Goal: Entertainment & Leisure: Consume media (video, audio)

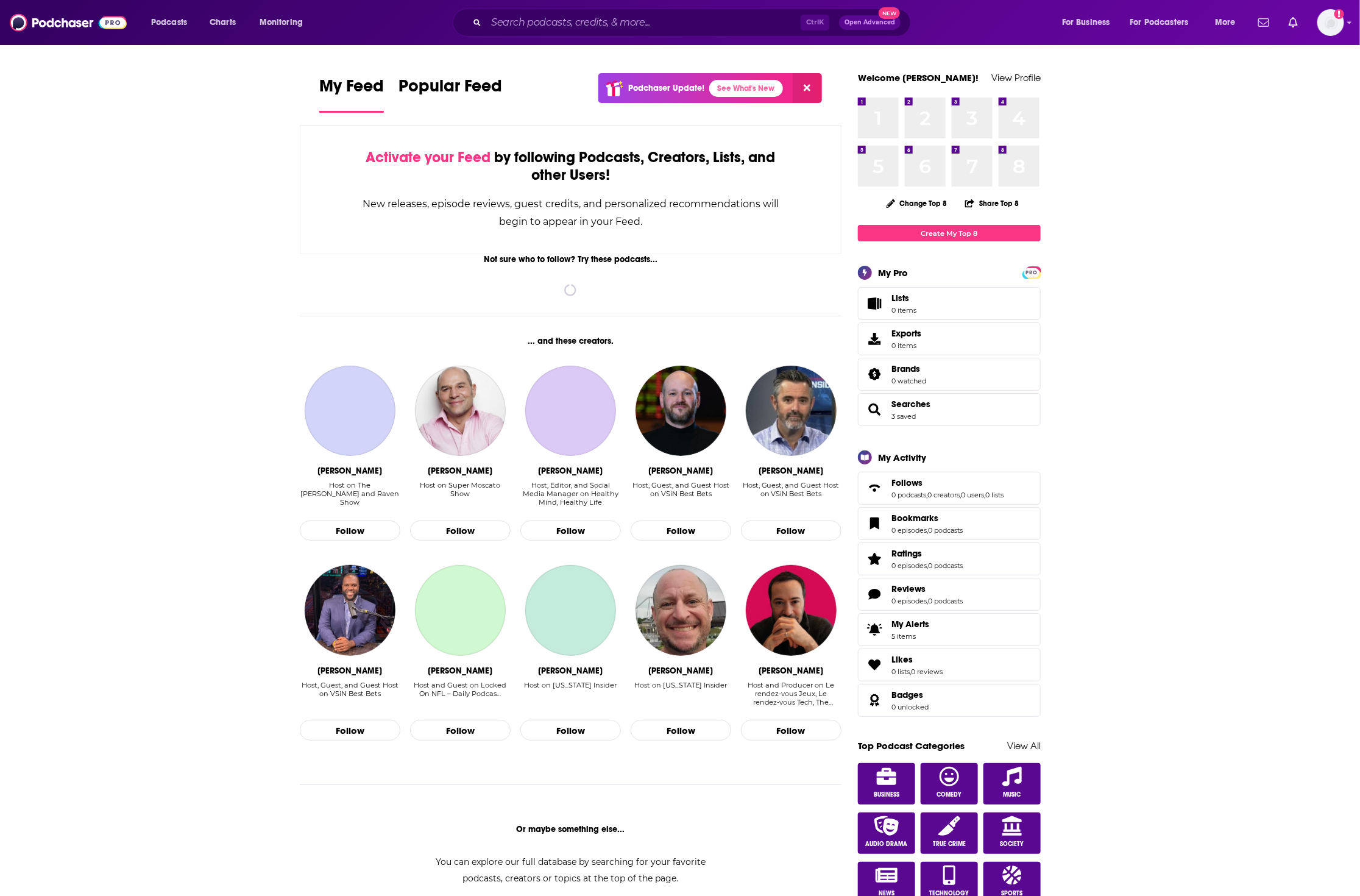
click at [582, 10] on div "Ctrl K Open Advanced New" at bounding box center [682, 22] width 458 height 28
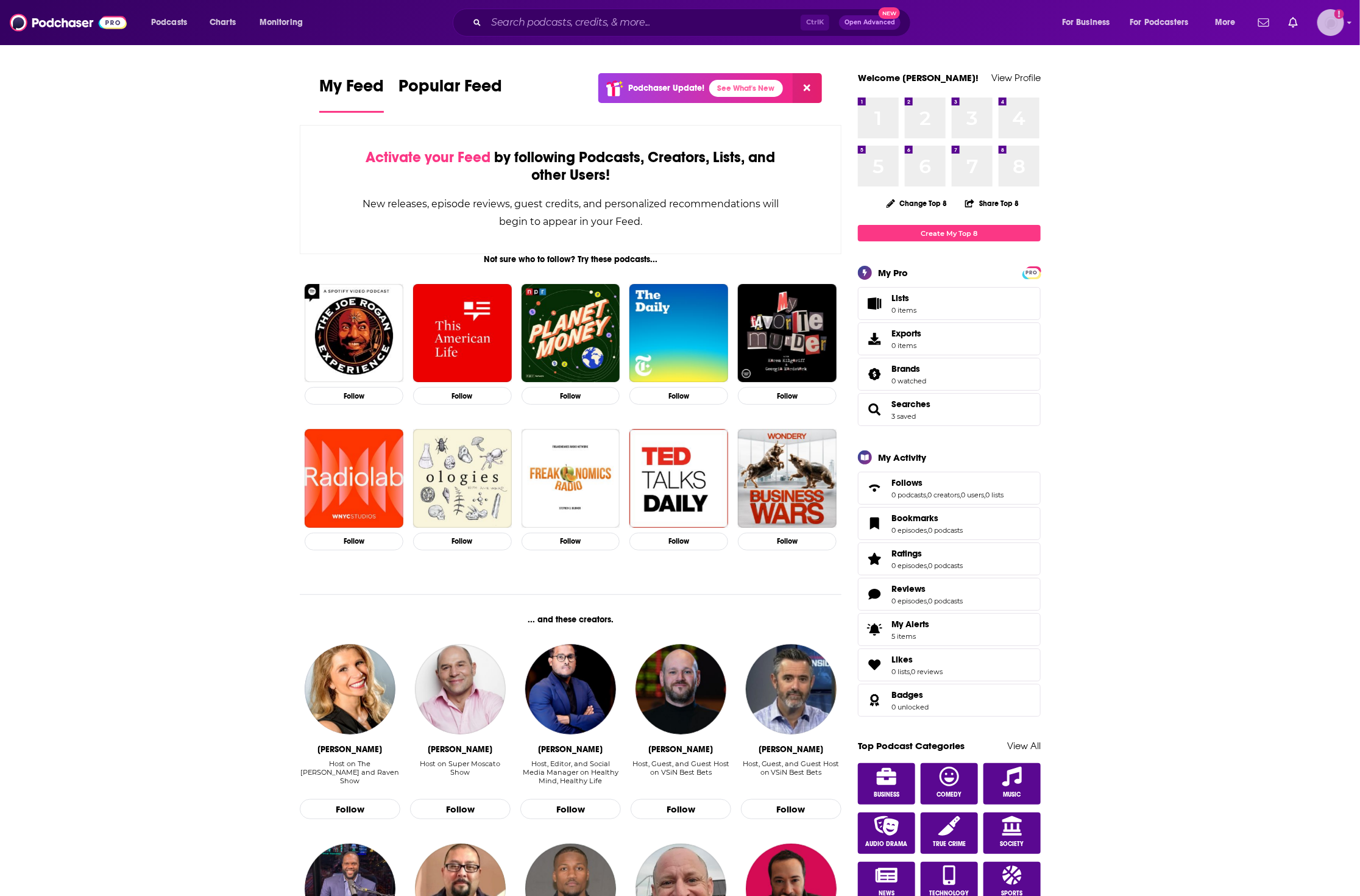
click at [1339, 31] on img "Logged in as angelahattar" at bounding box center [1330, 22] width 27 height 27
click at [623, 15] on input "Search podcasts, credits, & more..." at bounding box center [643, 23] width 314 height 20
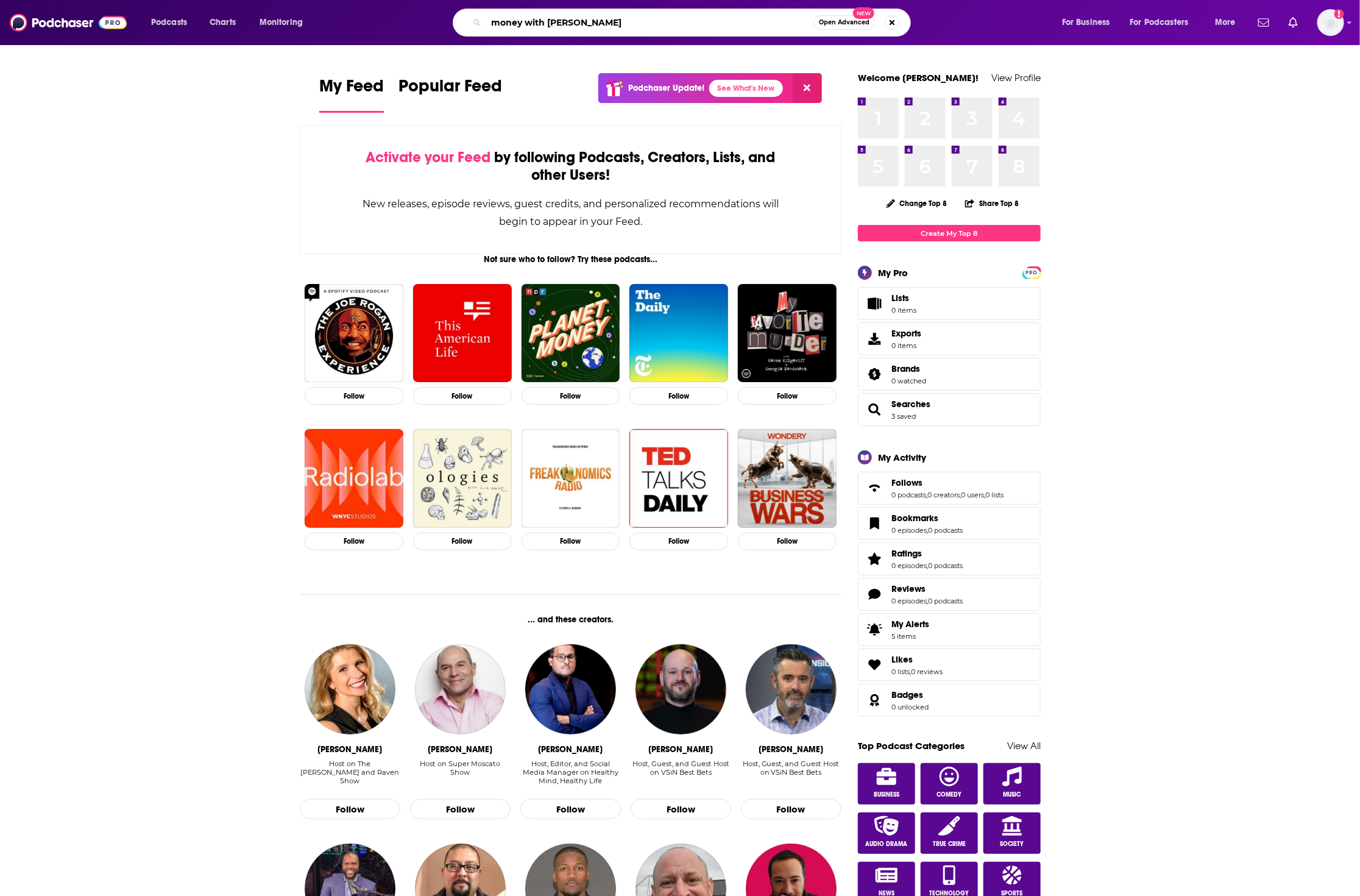
type input "money with [PERSON_NAME]"
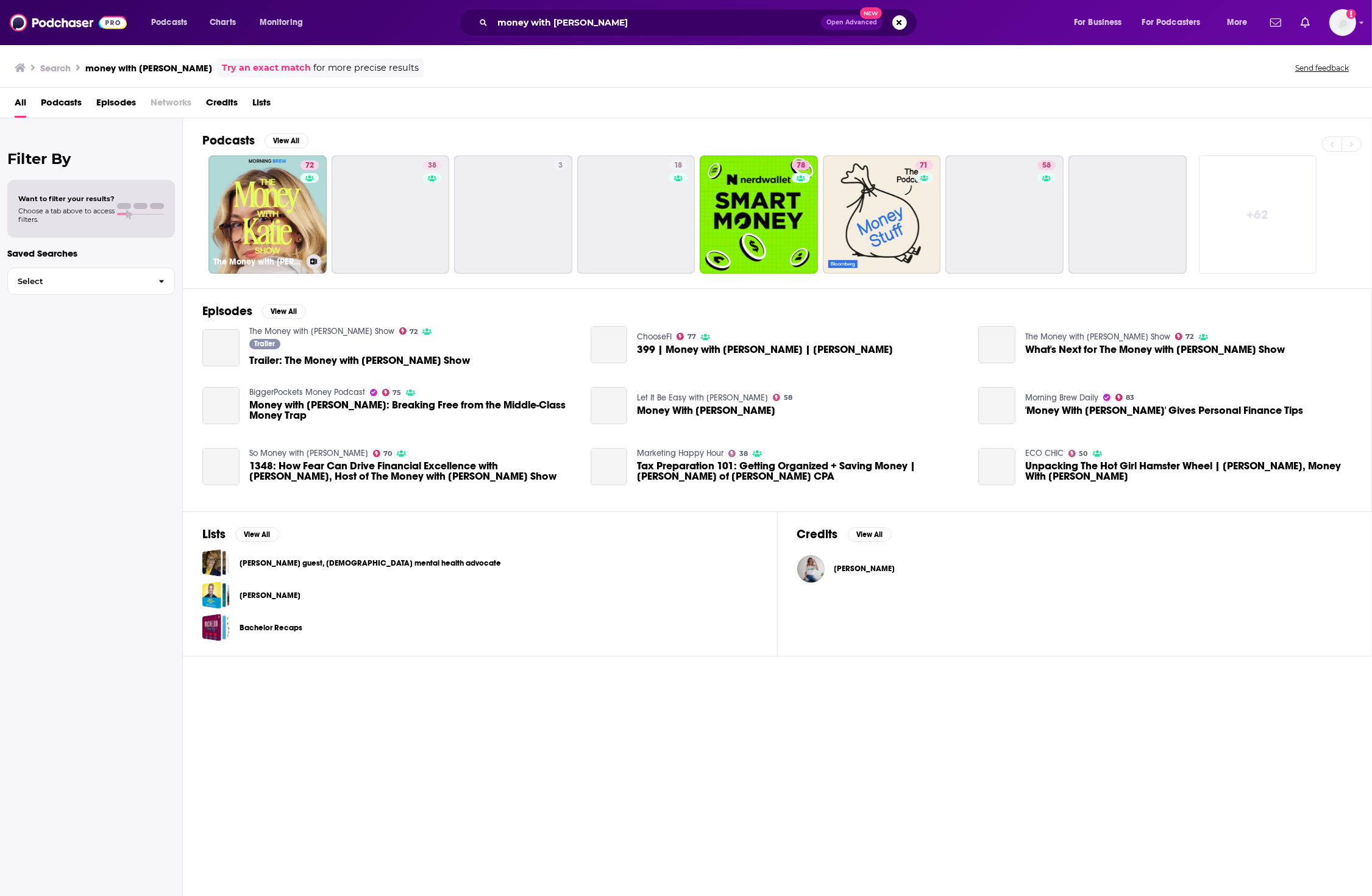
click at [266, 215] on link "72 The Money with [PERSON_NAME] Show" at bounding box center [267, 214] width 118 height 118
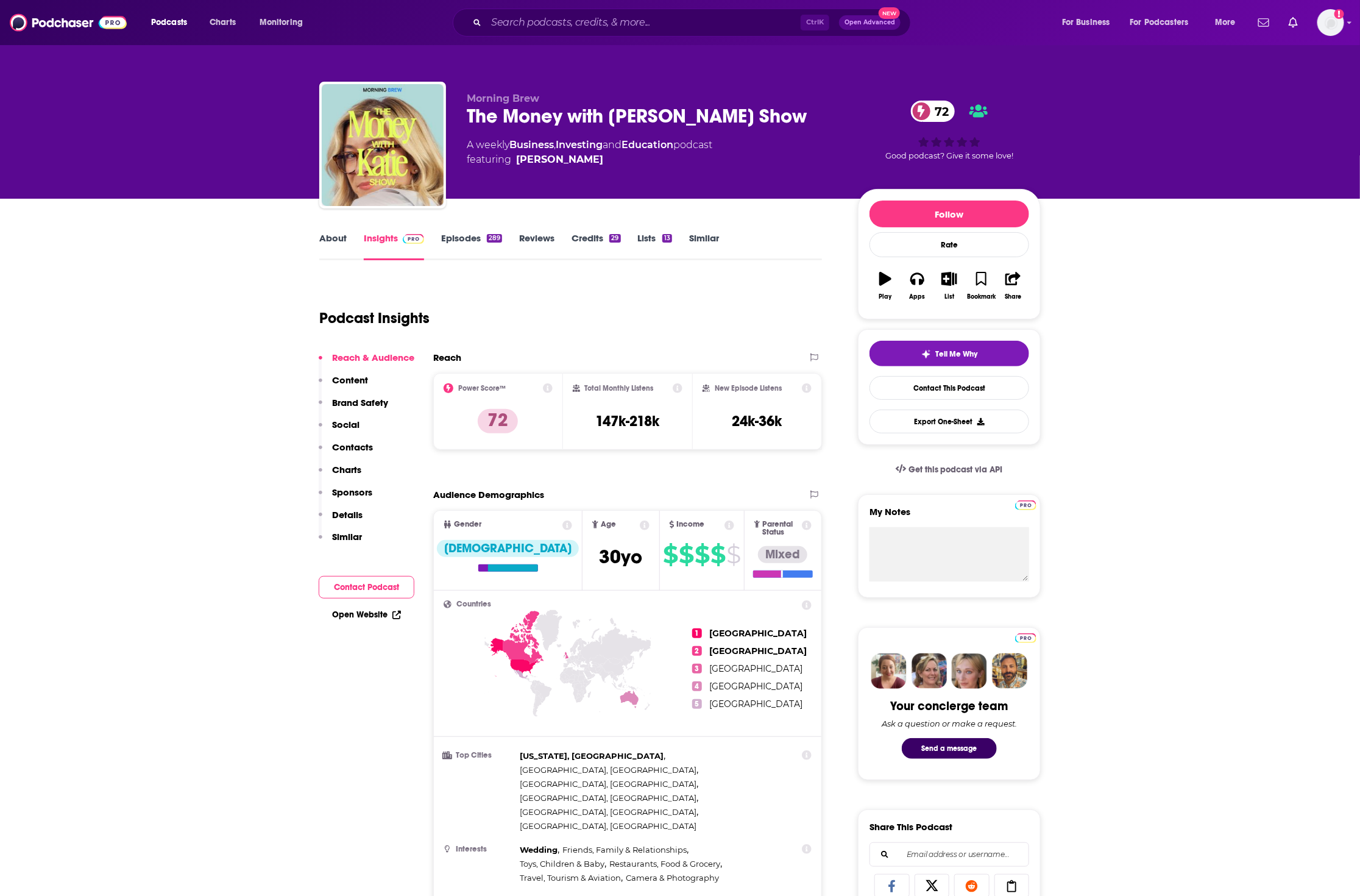
click at [467, 243] on link "Episodes 289" at bounding box center [472, 246] width 61 height 28
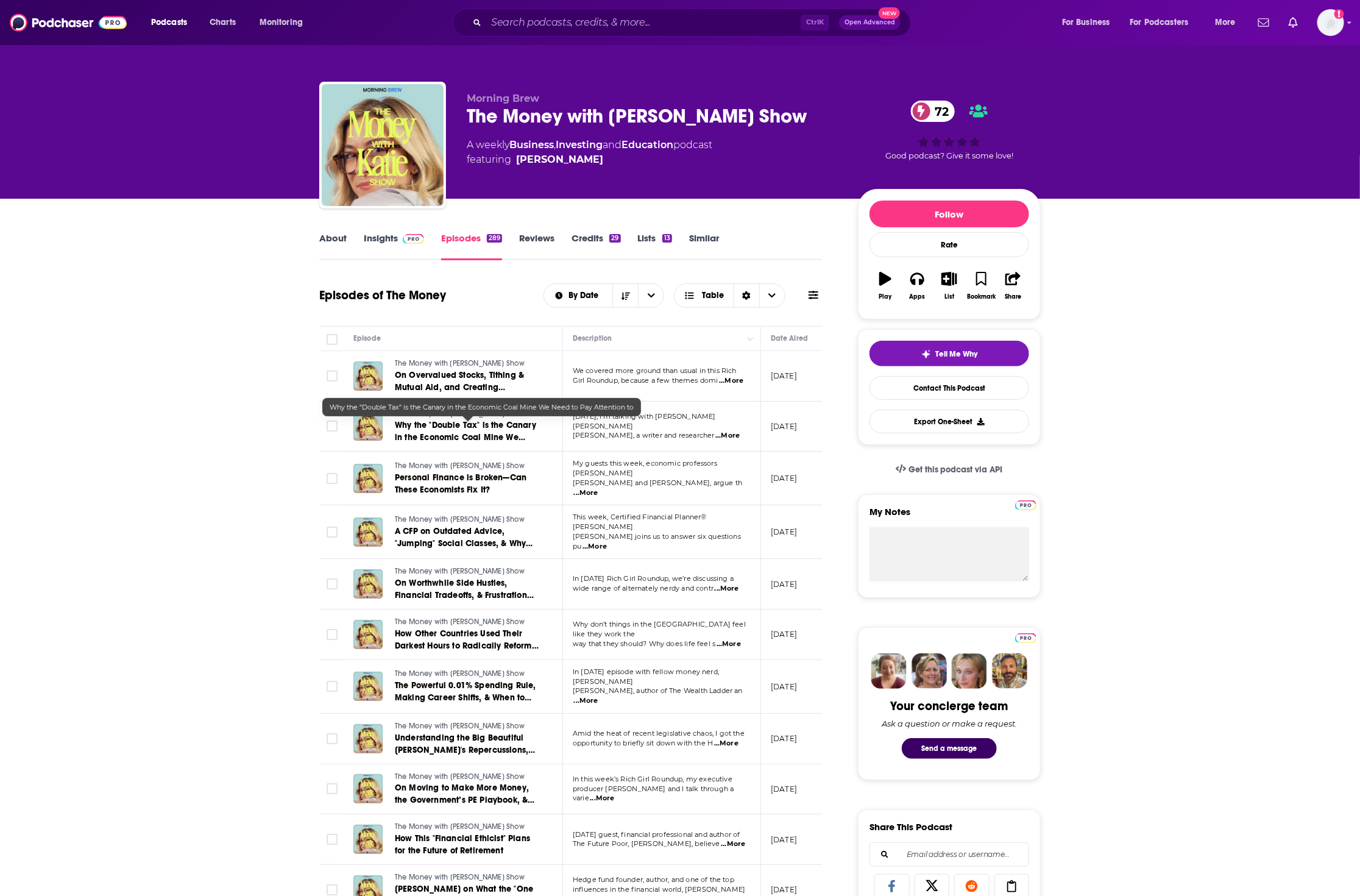
click at [506, 433] on span "Why the "Double Tax" is the Canary in the Economic Coal Mine We Need to Pay Att…" at bounding box center [465, 437] width 141 height 35
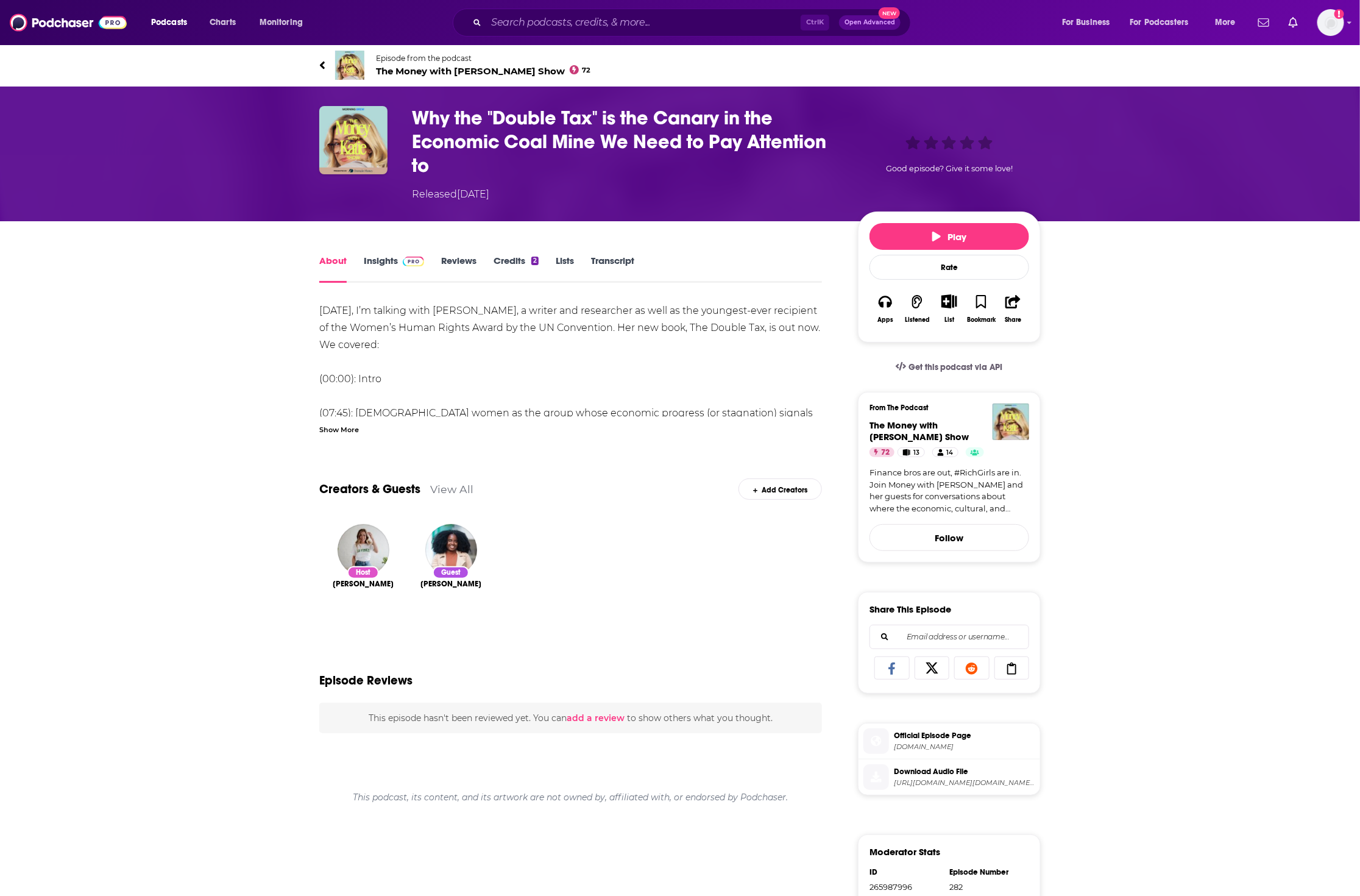
click at [890, 228] on button "Play" at bounding box center [949, 236] width 160 height 27
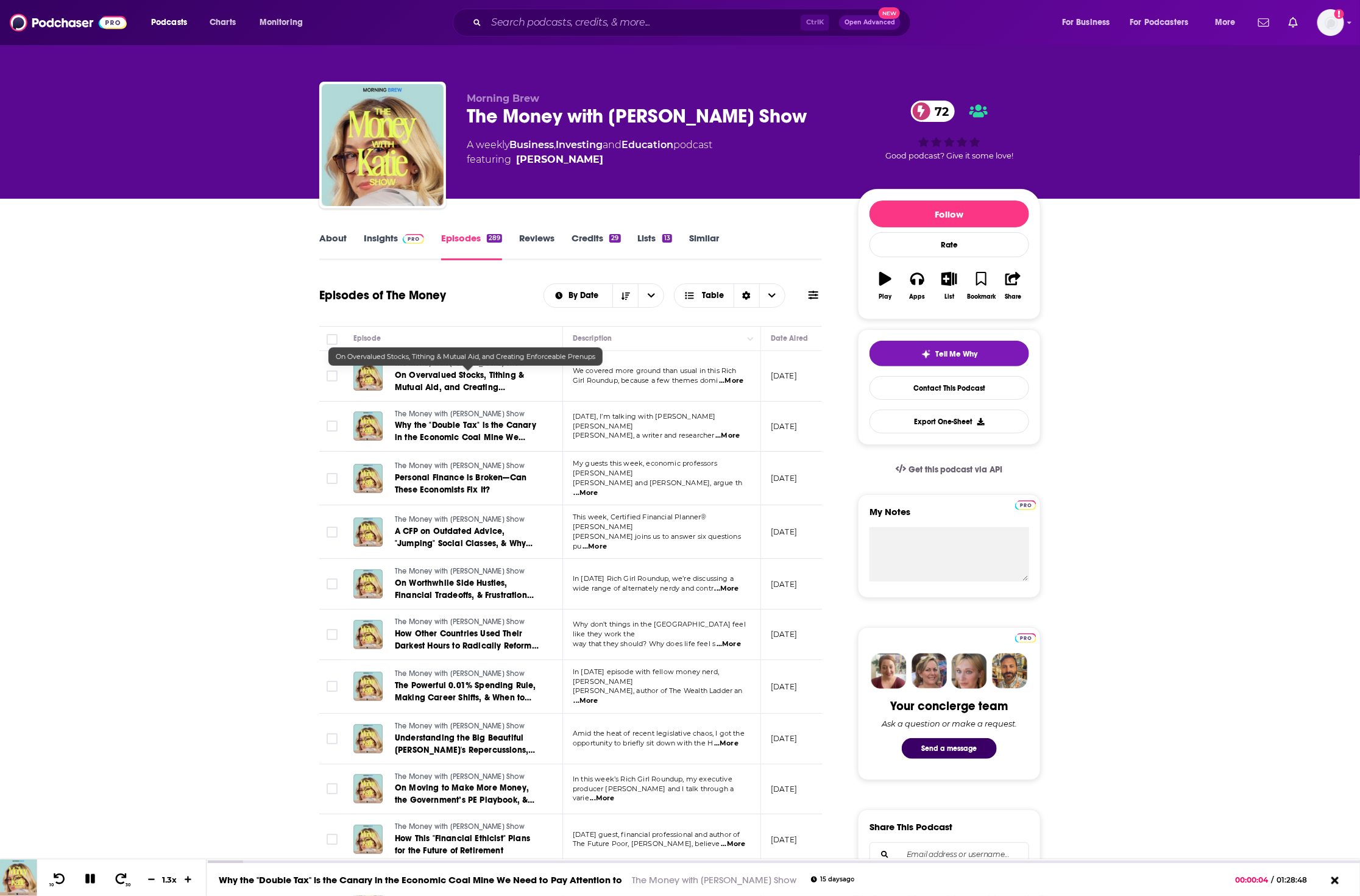
click at [452, 382] on span "On Overvalued Stocks, Tithing & Mutual Aid, and Creating Enforceable Prenups" at bounding box center [459, 388] width 129 height 35
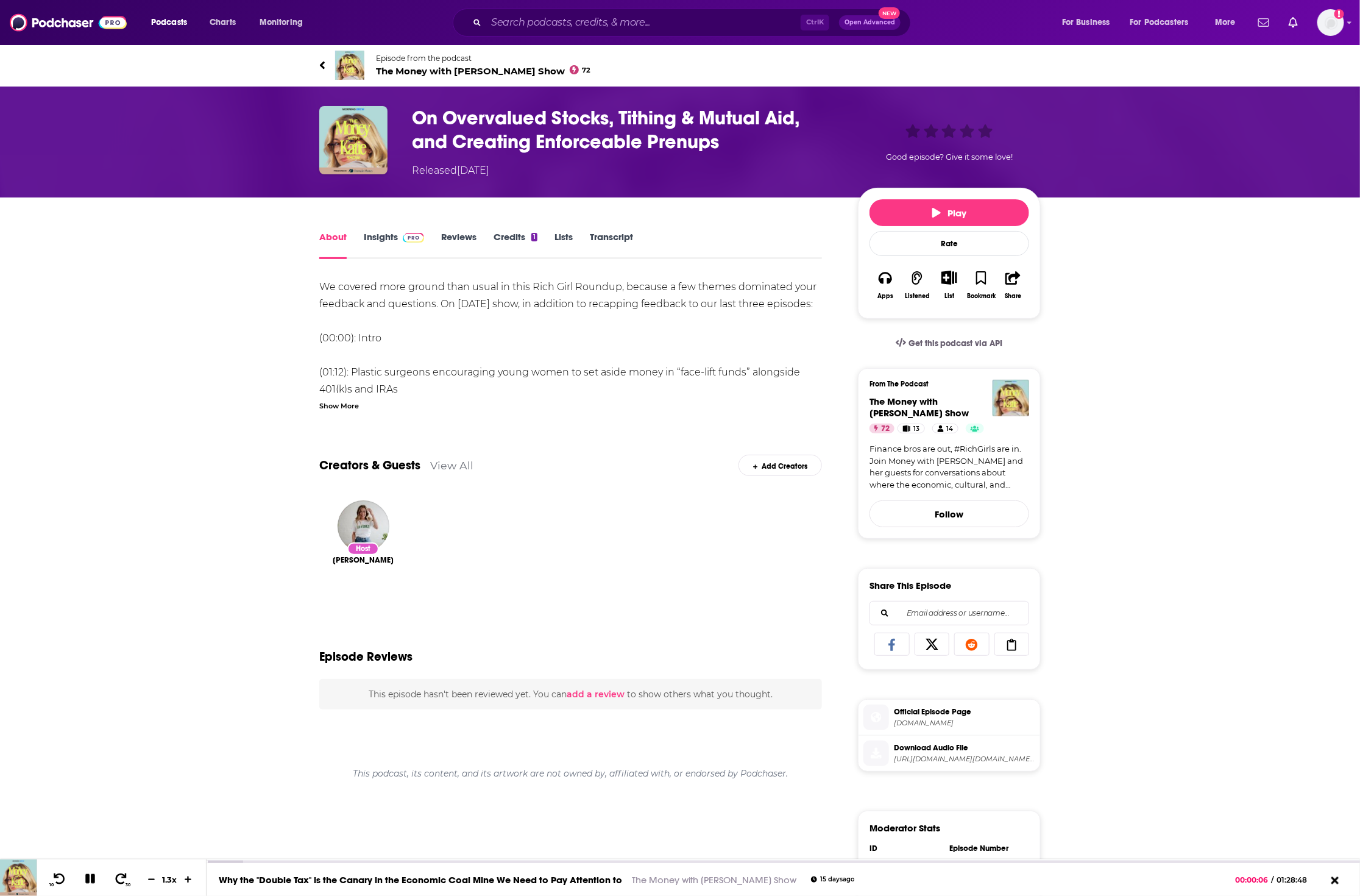
click at [946, 214] on span "Play" at bounding box center [949, 212] width 35 height 11
click at [388, 237] on link "Insights" at bounding box center [394, 245] width 60 height 28
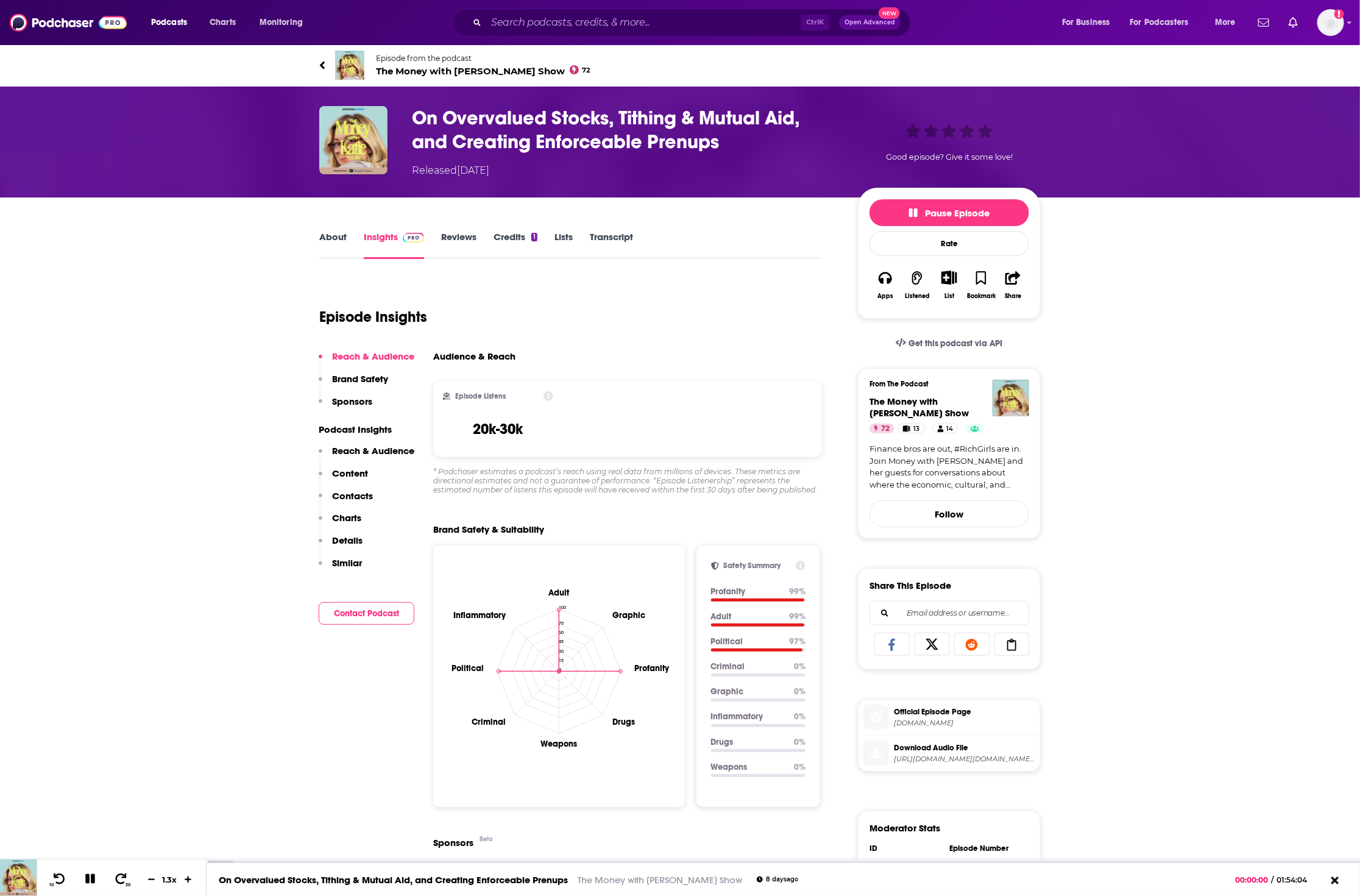
click at [946, 214] on span "Pause Episode" at bounding box center [949, 212] width 80 height 11
click at [946, 214] on span "Play" at bounding box center [949, 212] width 35 height 11
click at [980, 210] on span "Pause Episode" at bounding box center [949, 212] width 80 height 11
click at [980, 210] on button "Play" at bounding box center [949, 212] width 160 height 27
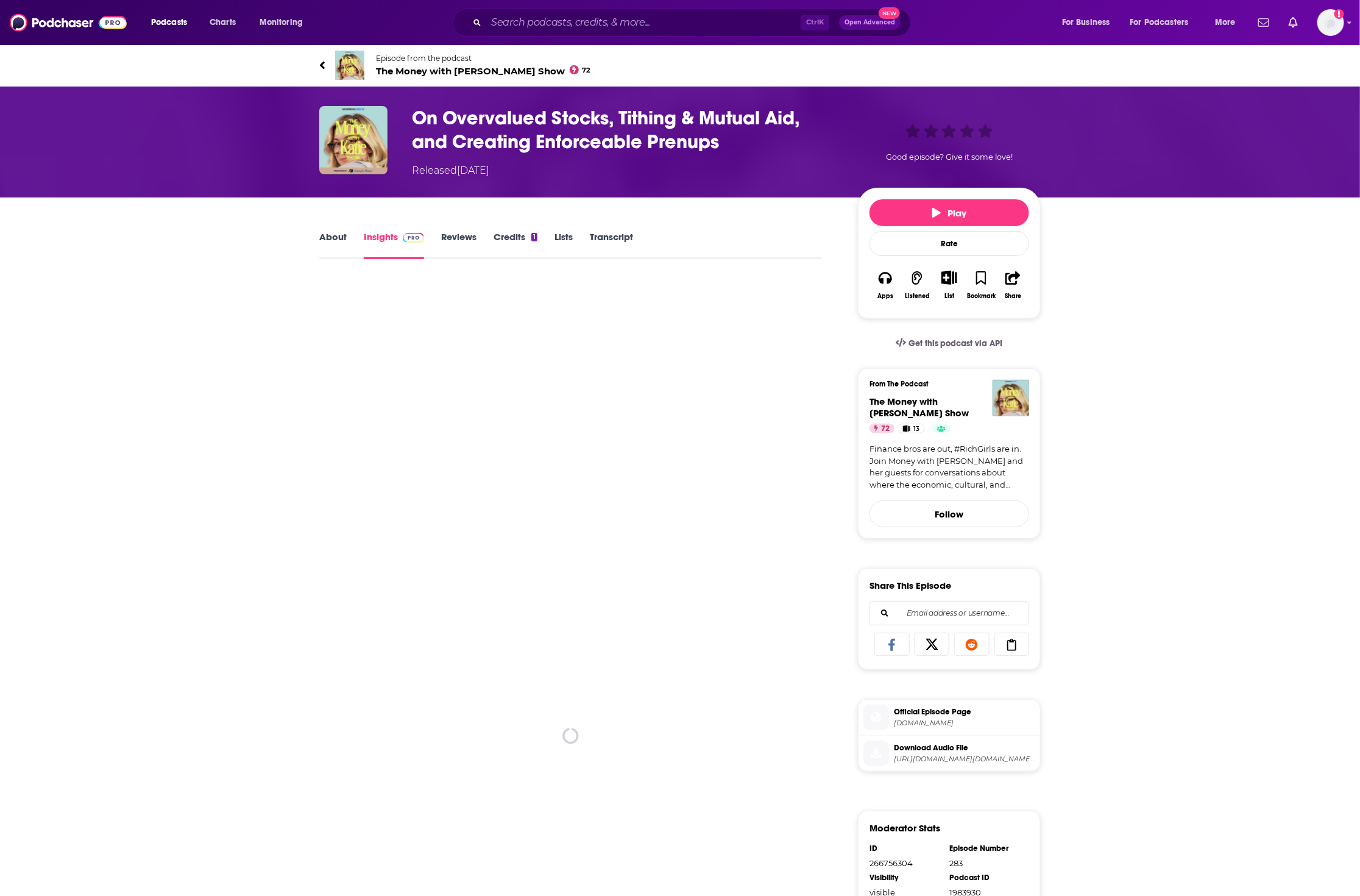
click at [957, 205] on button "Play" at bounding box center [949, 212] width 160 height 27
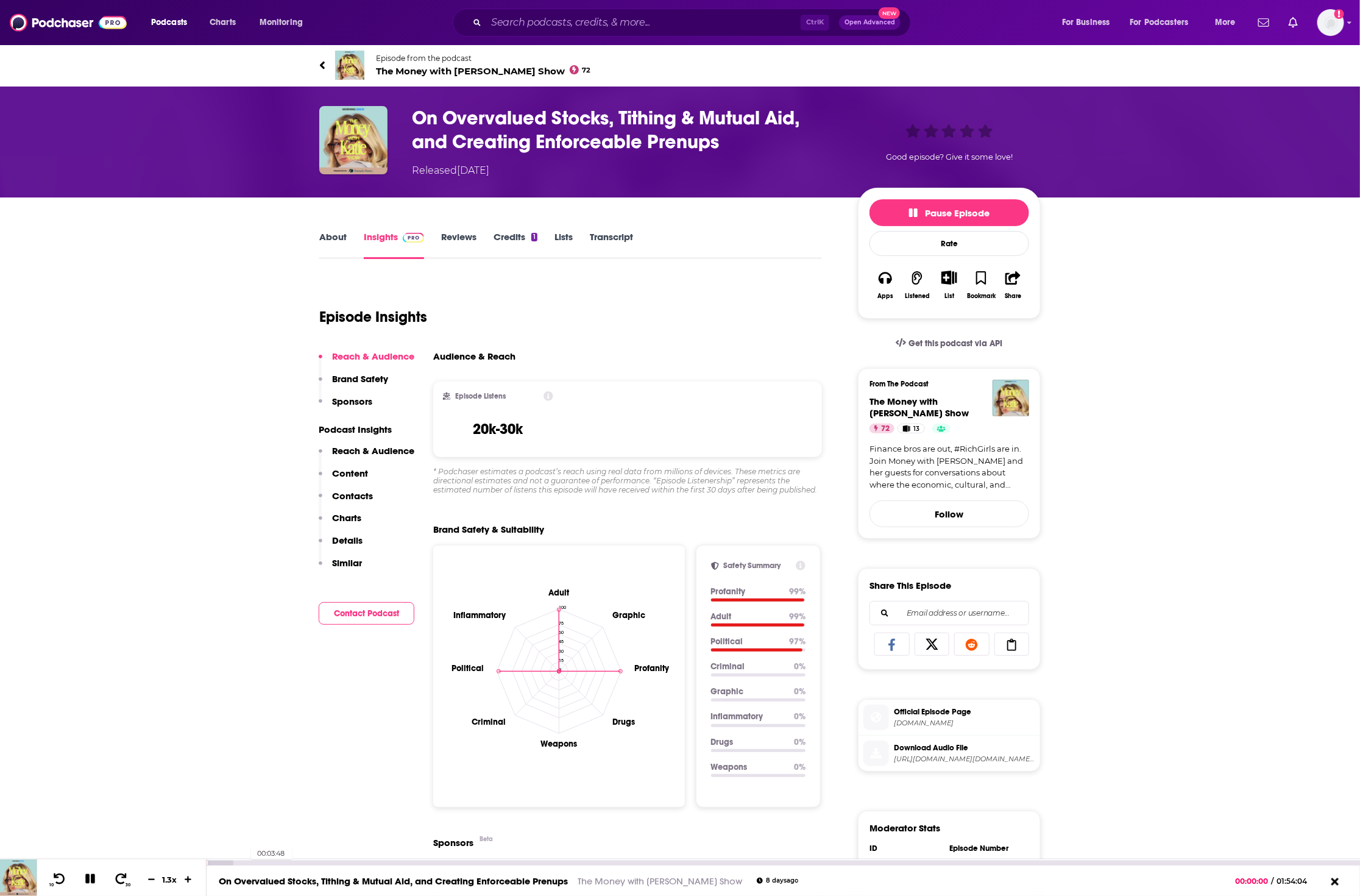
click at [245, 860] on div "00:03:48" at bounding box center [783, 862] width 1153 height 5
click at [227, 860] on div at bounding box center [226, 862] width 38 height 5
click at [92, 879] on icon at bounding box center [90, 878] width 10 height 10
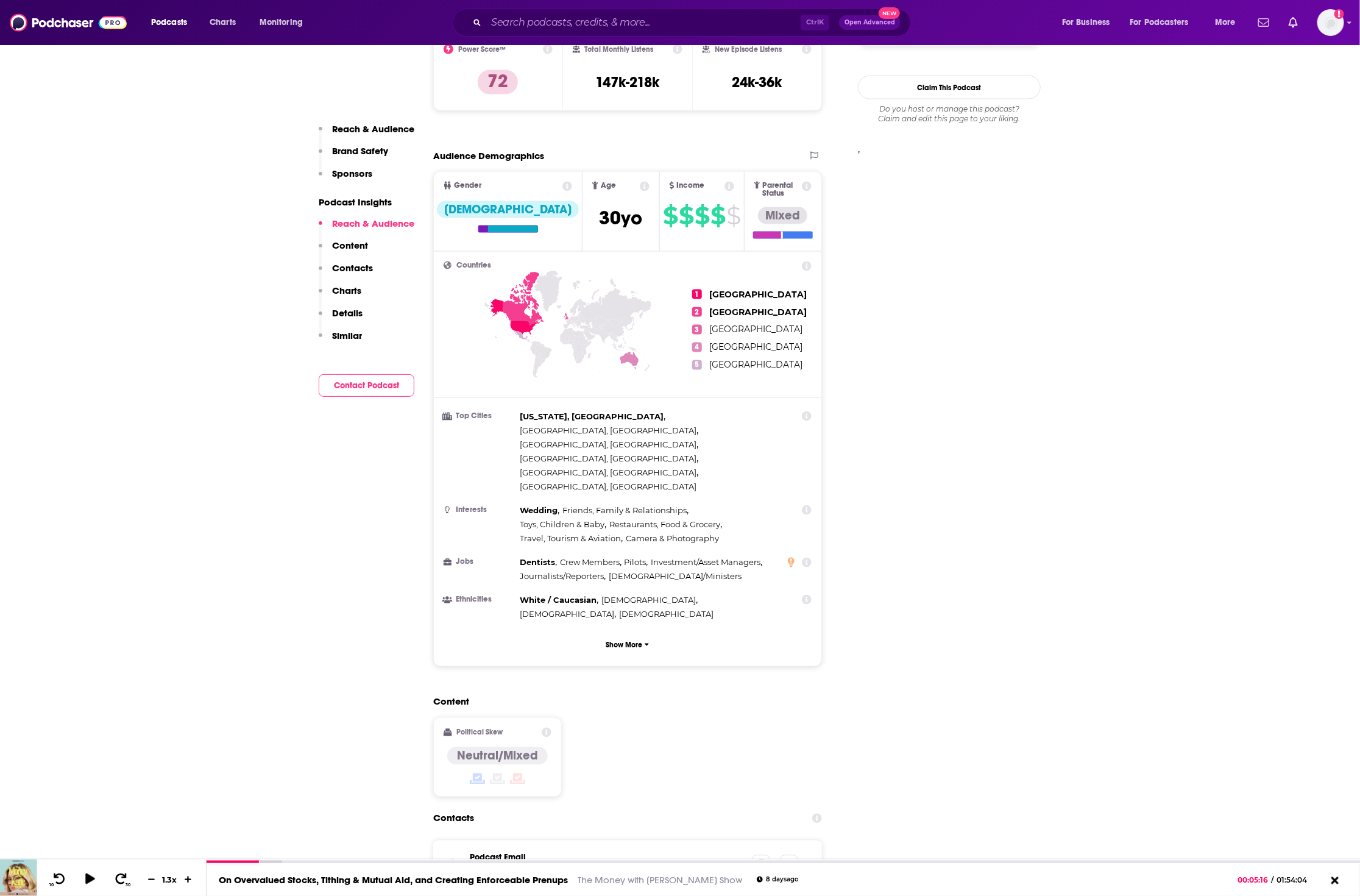
scroll to position [838, 0]
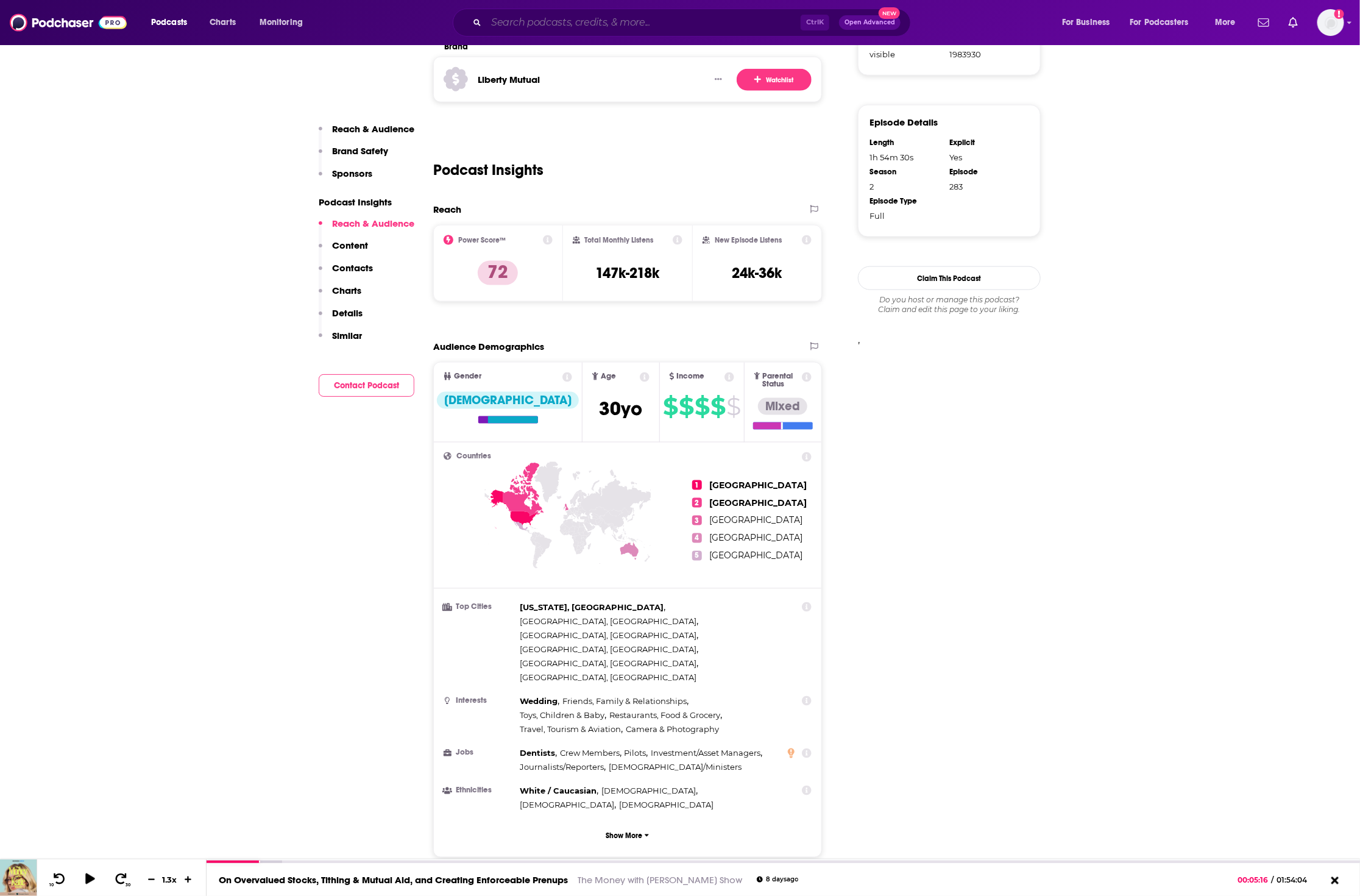
click at [586, 22] on input "Search podcasts, credits, & more..." at bounding box center [643, 23] width 314 height 20
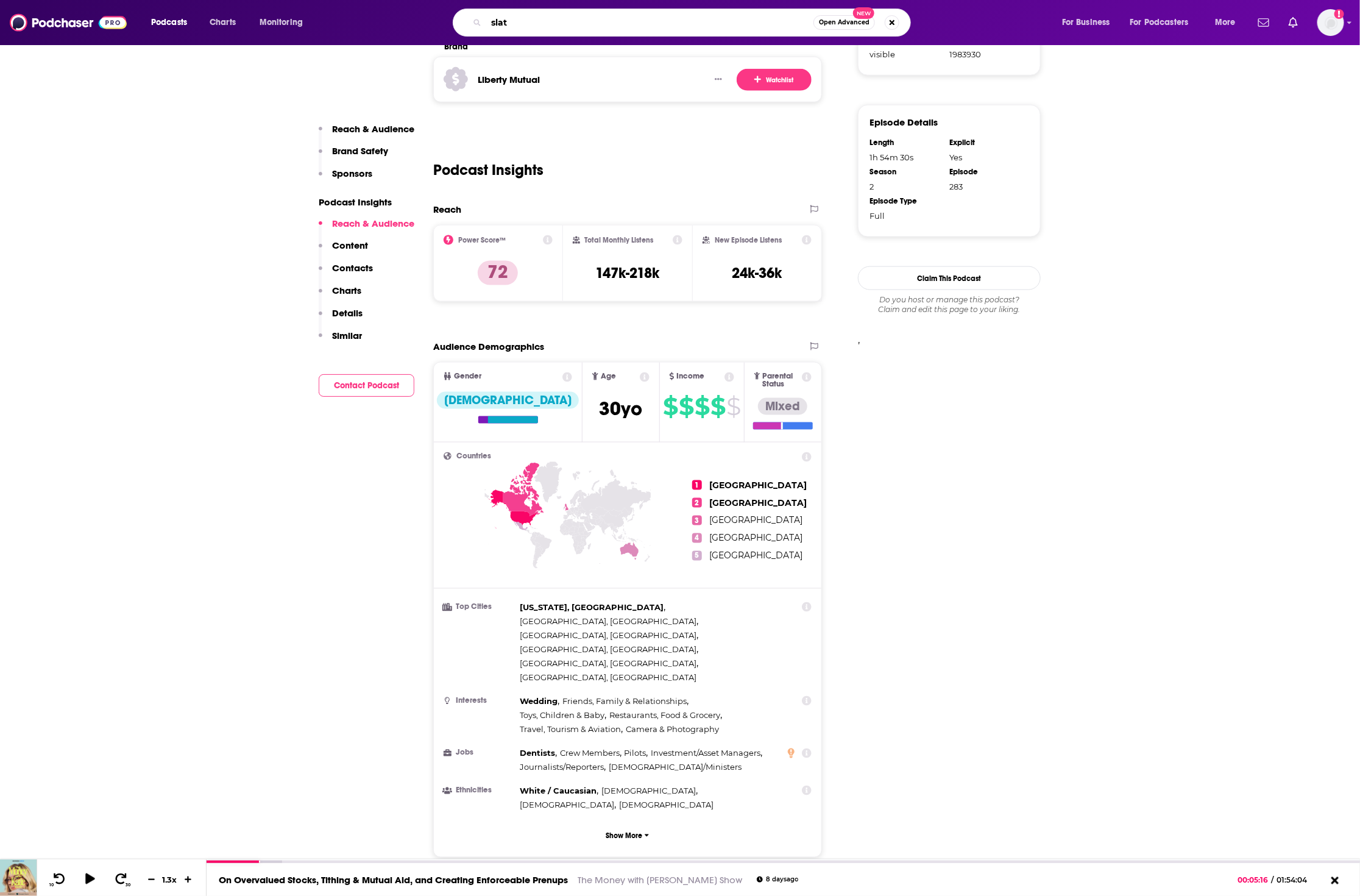
type input "slate"
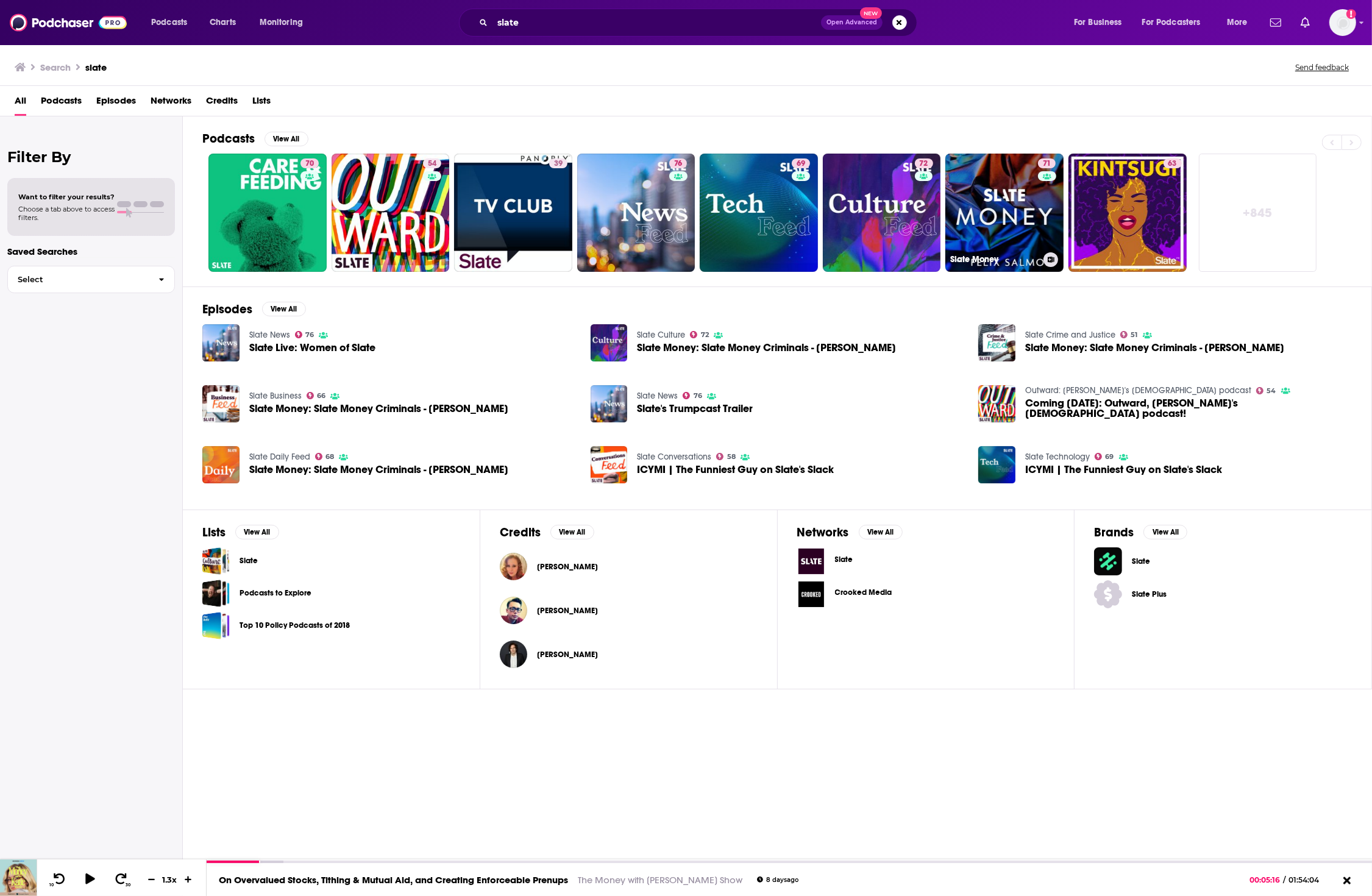
click at [1003, 212] on link "71 Slate Money" at bounding box center [1004, 212] width 118 height 118
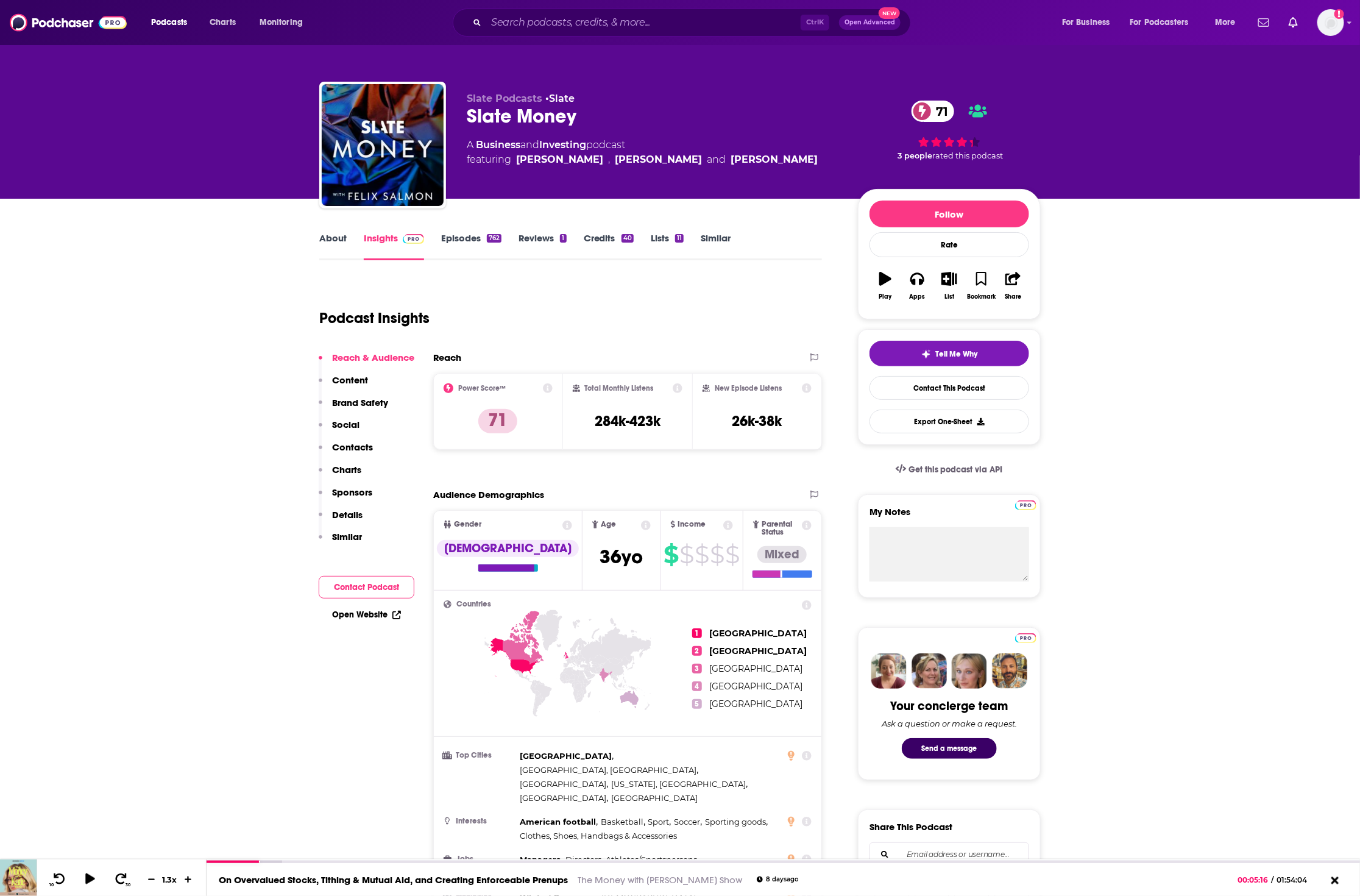
click at [453, 240] on link "Episodes 762" at bounding box center [471, 246] width 60 height 28
